Goal: Use online tool/utility: Utilize a website feature to perform a specific function

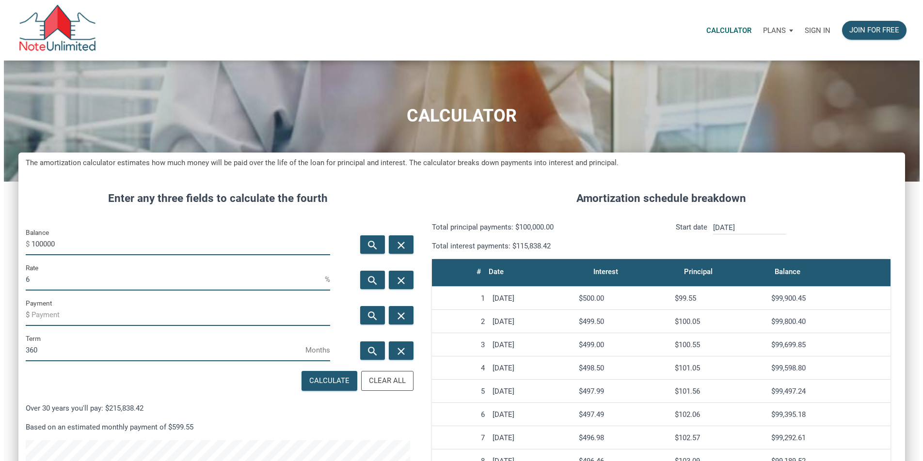
scroll to position [484038, 483683]
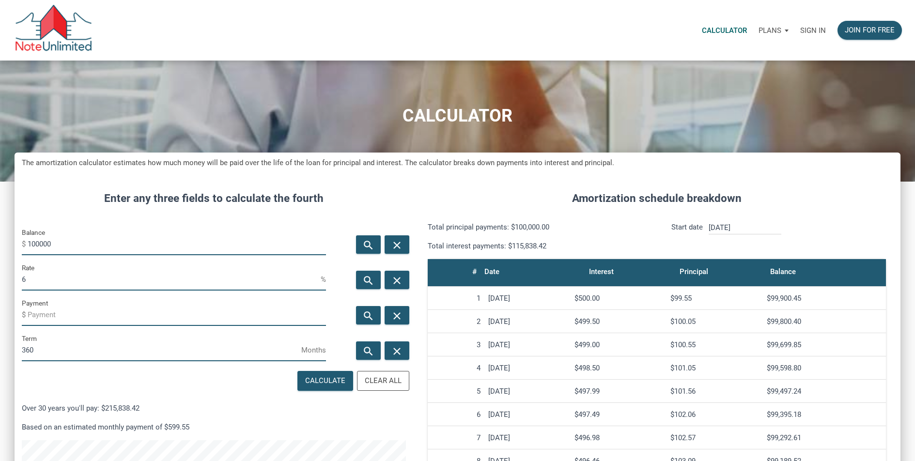
click at [83, 247] on input "100000" at bounding box center [177, 245] width 298 height 22
type input "14773113"
click at [46, 277] on input "6" at bounding box center [171, 280] width 299 height 22
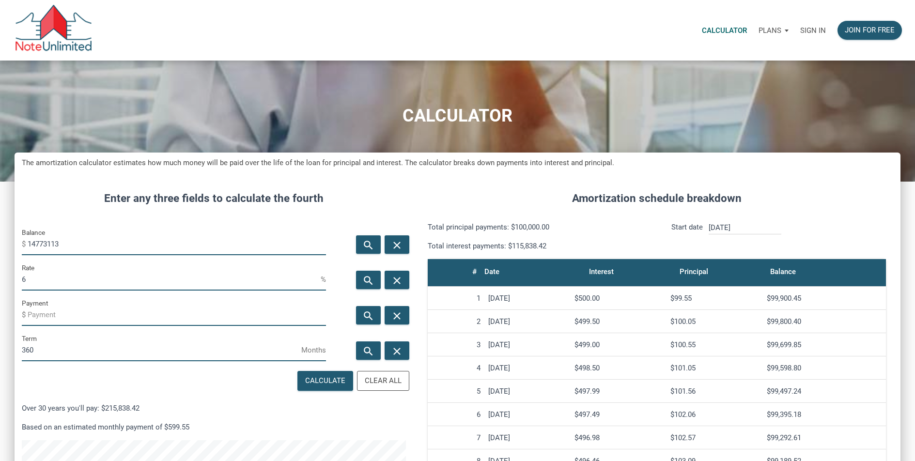
click at [46, 277] on input "6" at bounding box center [171, 280] width 299 height 22
type input "4"
click at [55, 315] on input "Payment" at bounding box center [177, 315] width 298 height 22
click at [320, 385] on div "Calculate" at bounding box center [325, 381] width 40 height 11
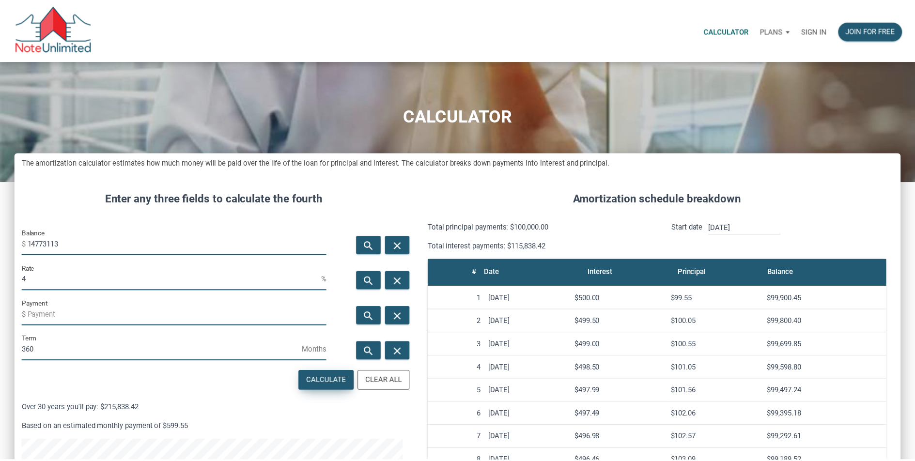
scroll to position [531, 894]
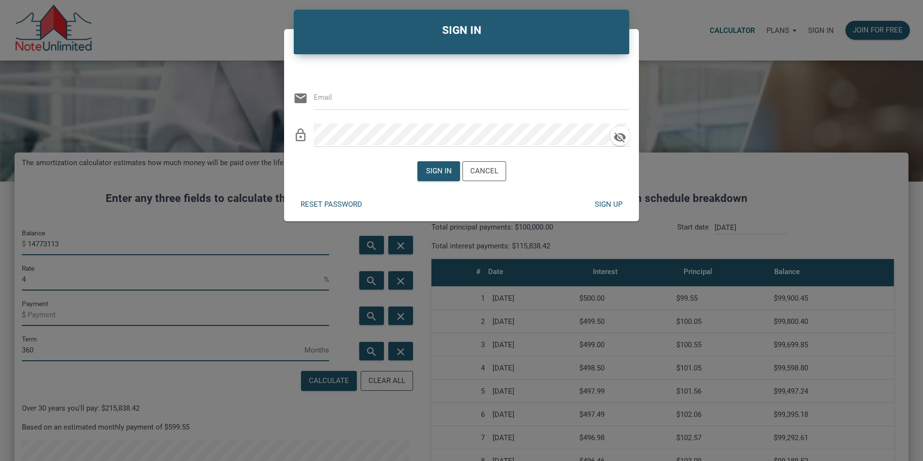
type input "[EMAIL_ADDRESS][DOMAIN_NAME]"
click at [440, 168] on div "Sign in" at bounding box center [438, 171] width 26 height 11
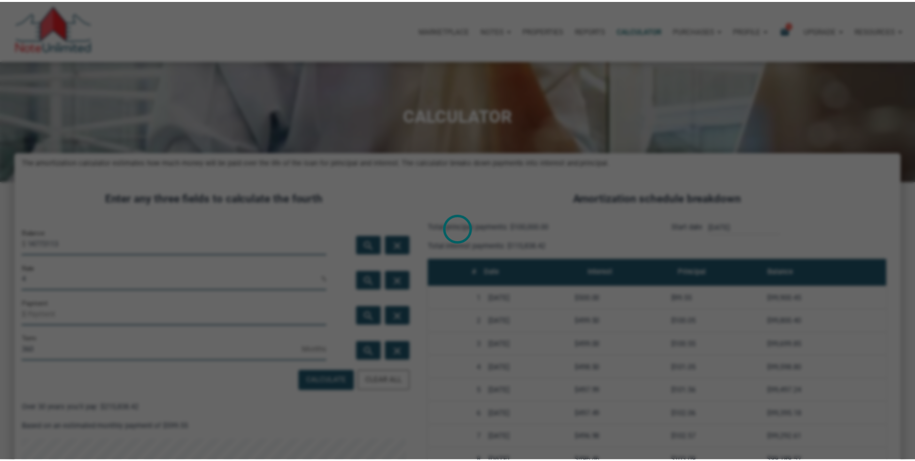
scroll to position [484038, 483683]
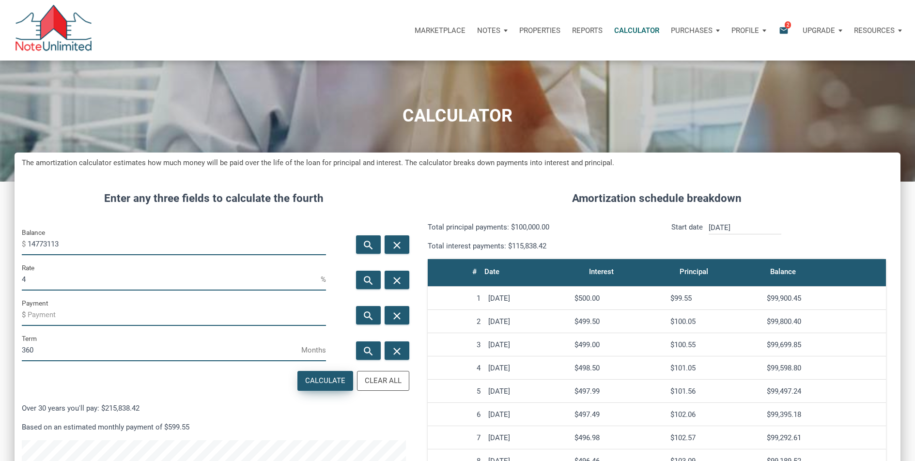
click at [327, 380] on div "Calculate" at bounding box center [325, 381] width 40 height 11
type input "-70529.1"
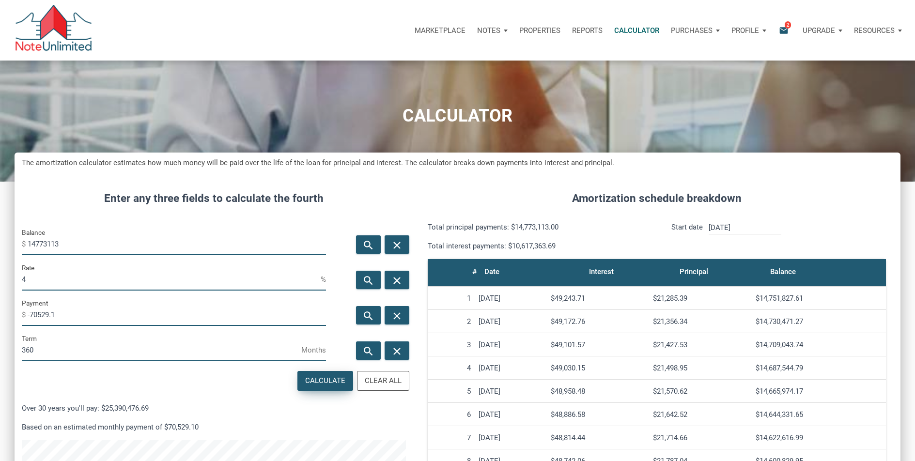
scroll to position [531, 886]
click at [97, 250] on input "14773113" at bounding box center [177, 245] width 298 height 22
paste input "05"
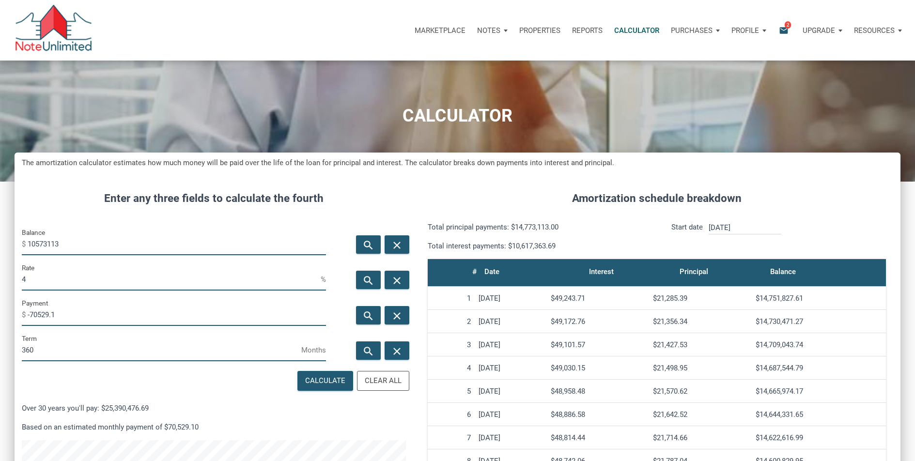
type input "10573113"
click at [60, 318] on input "-70529.1" at bounding box center [177, 315] width 298 height 22
click at [324, 382] on div "Calculate" at bounding box center [325, 381] width 40 height 11
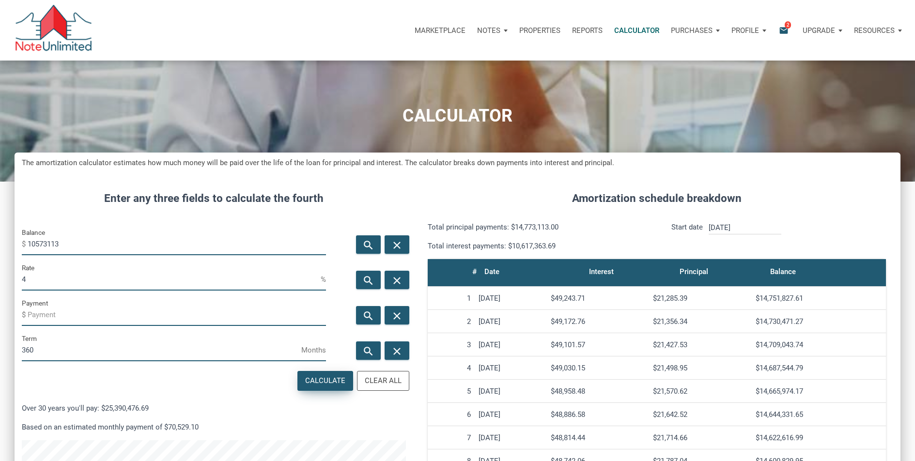
type input "-50477.66"
click at [93, 238] on input "10573113" at bounding box center [177, 245] width 298 height 22
type input "8"
type input "9773113"
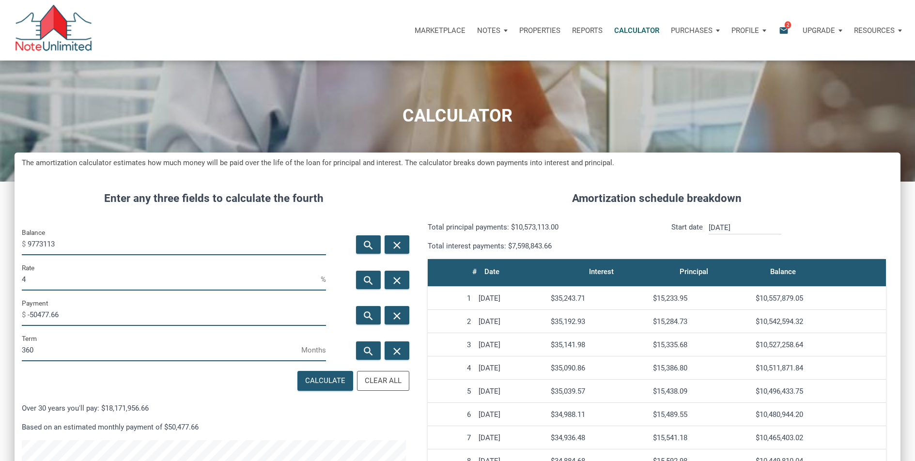
click at [111, 311] on input "-50477.66" at bounding box center [177, 315] width 298 height 22
click at [325, 383] on div "Calculate" at bounding box center [325, 381] width 40 height 11
type input "-46658.34"
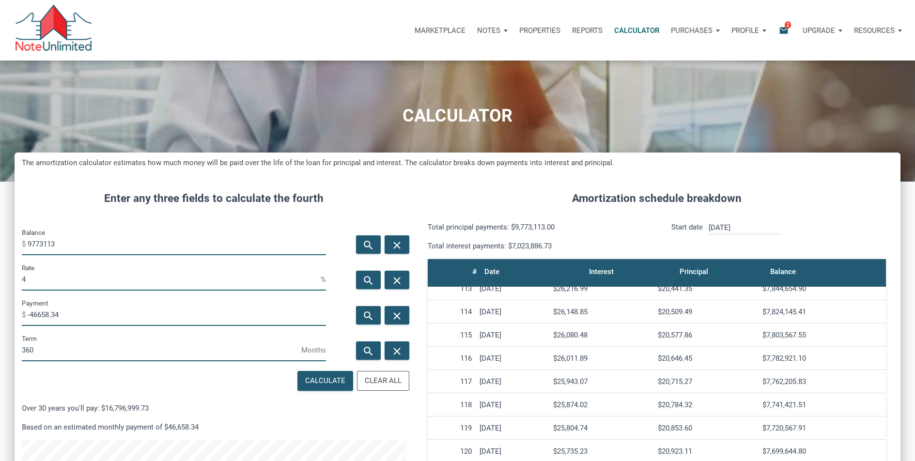
scroll to position [2703, 0]
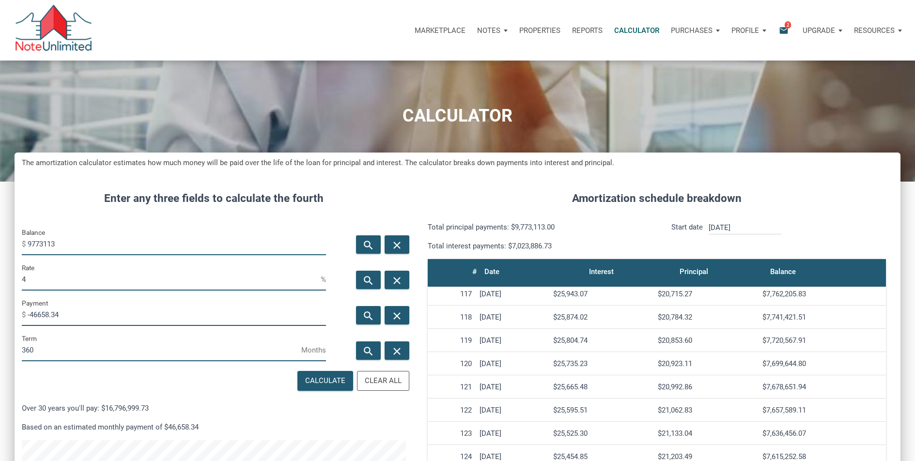
drag, startPoint x: 767, startPoint y: 364, endPoint x: 821, endPoint y: 364, distance: 53.8
click at [821, 364] on div "$7,699,644.80" at bounding box center [823, 364] width 120 height 9
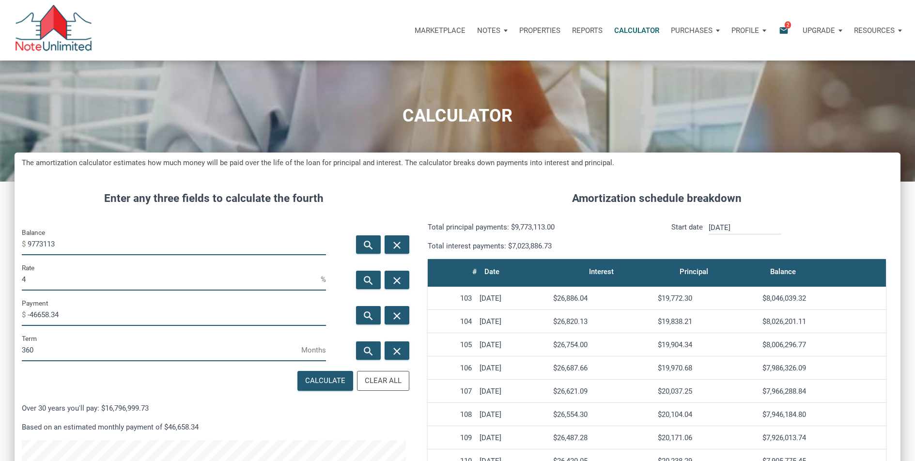
click at [776, 413] on div "$7,946,184.80" at bounding box center [823, 414] width 120 height 9
copy tbody "$7,946,184.80"
